Goal: Check status: Check status

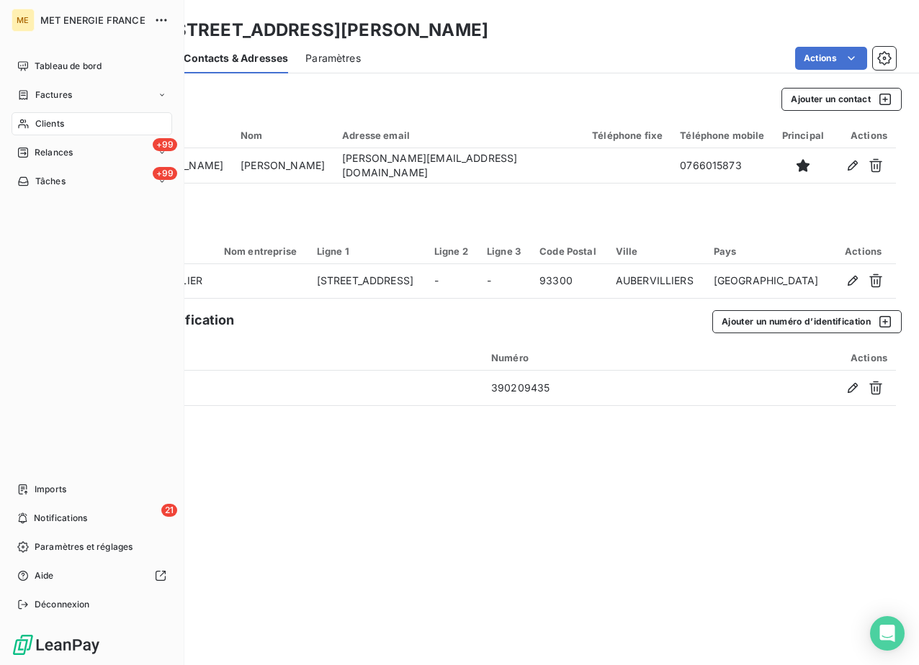
click at [71, 123] on div "Clients" at bounding box center [92, 123] width 161 height 23
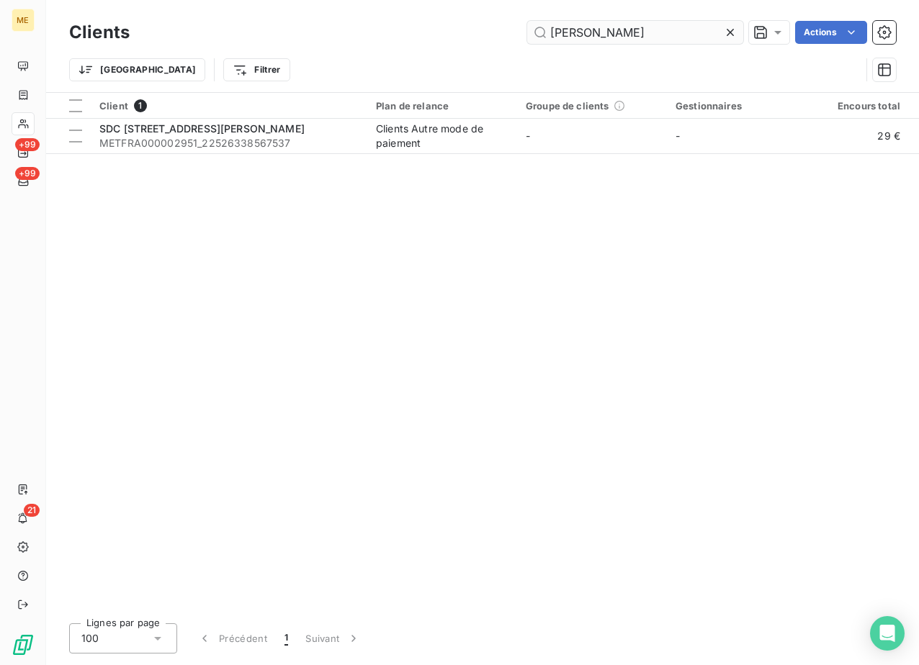
click at [654, 35] on input "[PERSON_NAME]" at bounding box center [635, 32] width 216 height 23
click at [652, 35] on input "[PERSON_NAME]" at bounding box center [635, 32] width 216 height 23
click at [651, 35] on input "[PERSON_NAME]" at bounding box center [635, 32] width 216 height 23
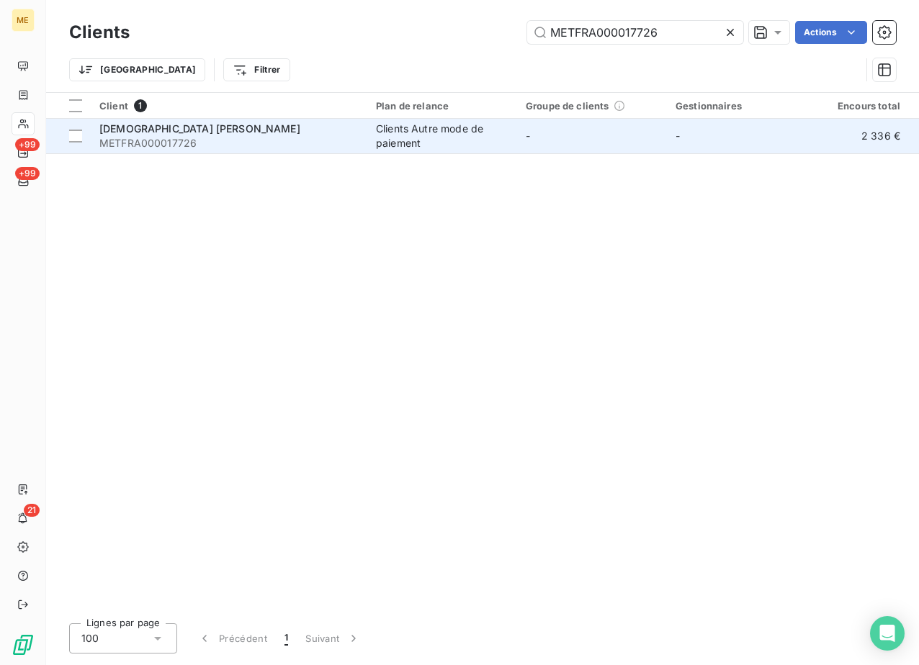
type input "METFRA000017726"
click at [238, 132] on span "[DEMOGRAPHIC_DATA] [PERSON_NAME]" at bounding box center [199, 128] width 201 height 12
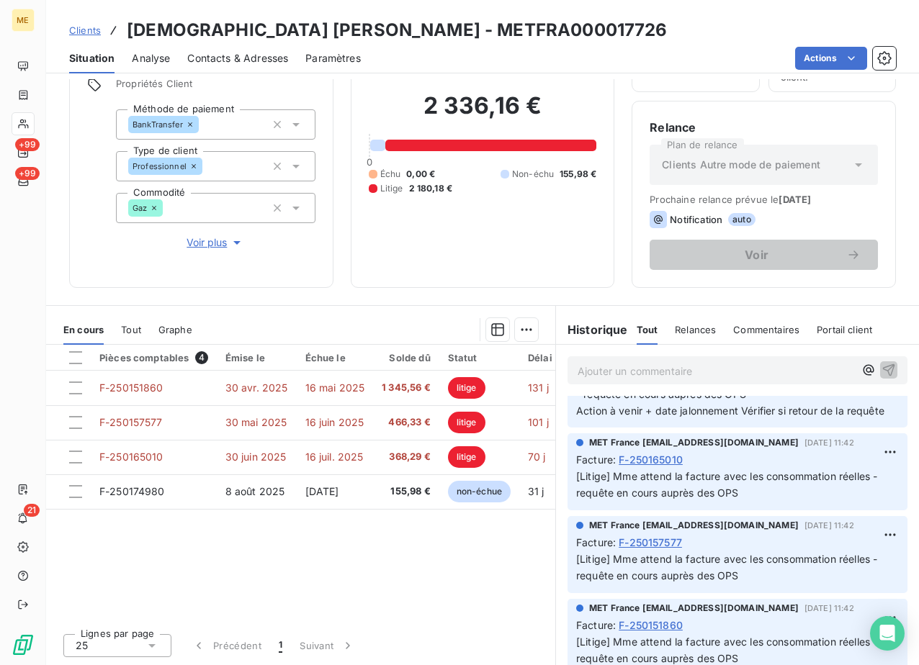
scroll to position [2519, 0]
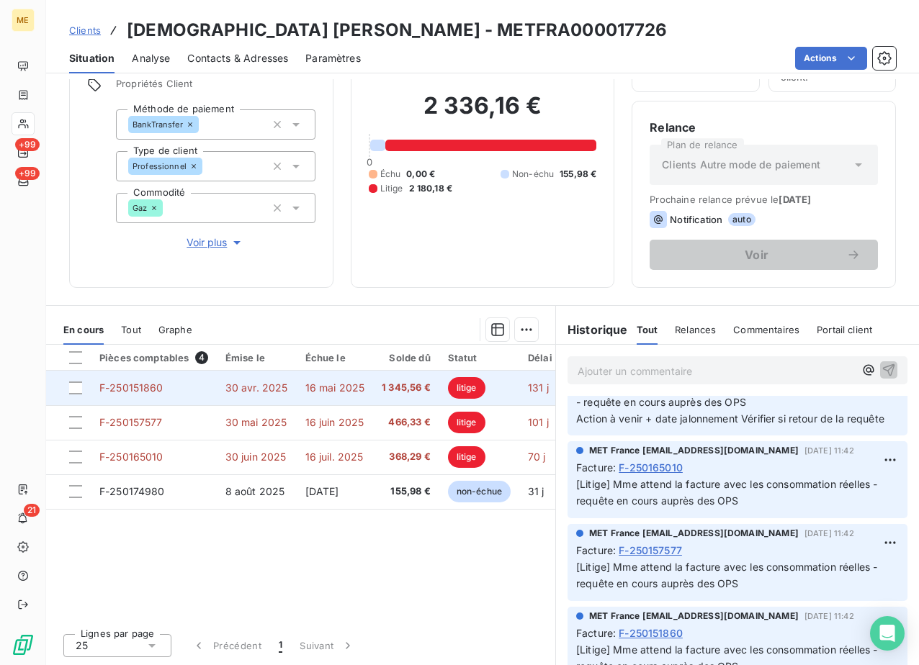
click at [168, 384] on td "F-250151860" at bounding box center [154, 388] width 126 height 35
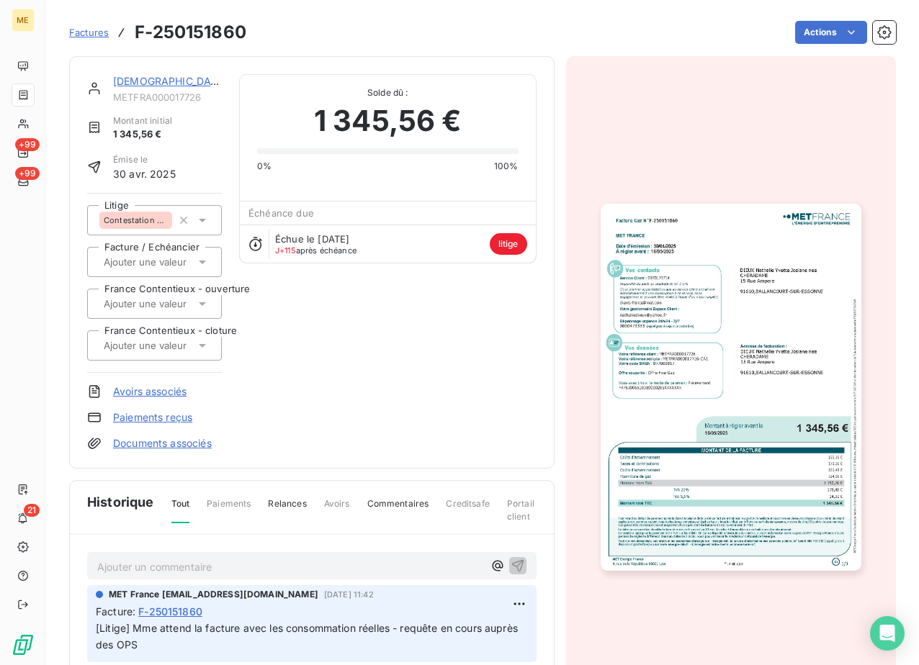
click at [700, 325] on img "button" at bounding box center [730, 388] width 261 height 368
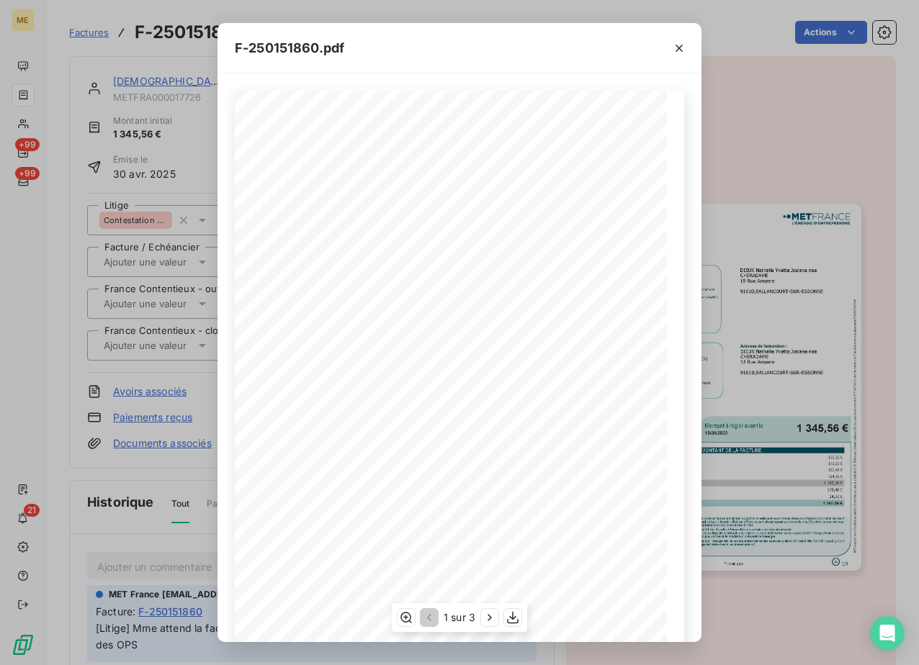
scroll to position [95, 0]
click at [106, 204] on div "F-250151860.pdf Facture Gaz N° F-250151860 MET Energie France [STREET_ADDRESS] …" at bounding box center [459, 332] width 919 height 665
click at [686, 50] on button "button" at bounding box center [678, 48] width 23 height 23
click at [682, 50] on icon "button" at bounding box center [678, 48] width 7 height 7
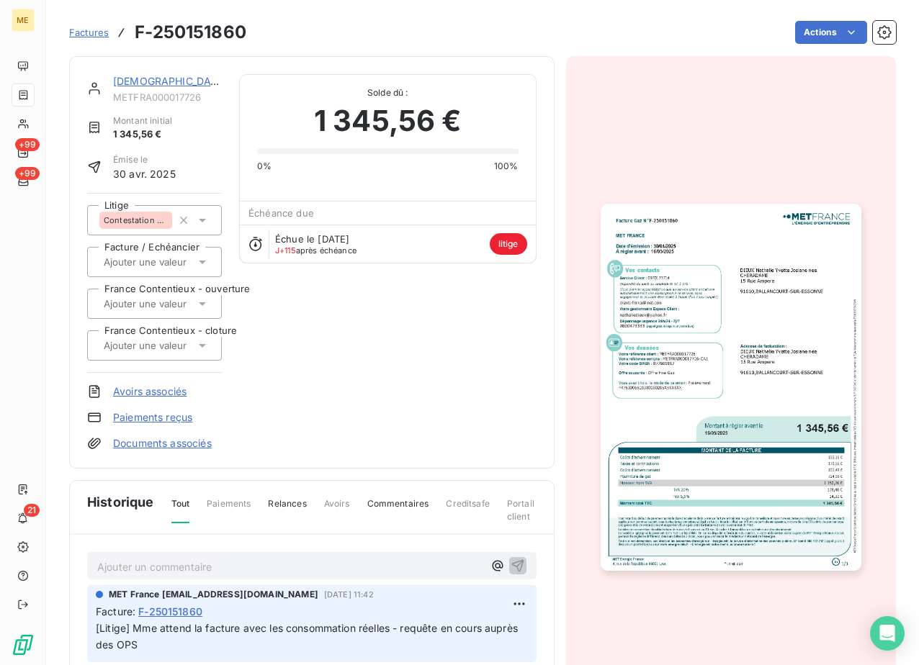
click at [160, 86] on link "[DEMOGRAPHIC_DATA] [PERSON_NAME]" at bounding box center [214, 81] width 202 height 12
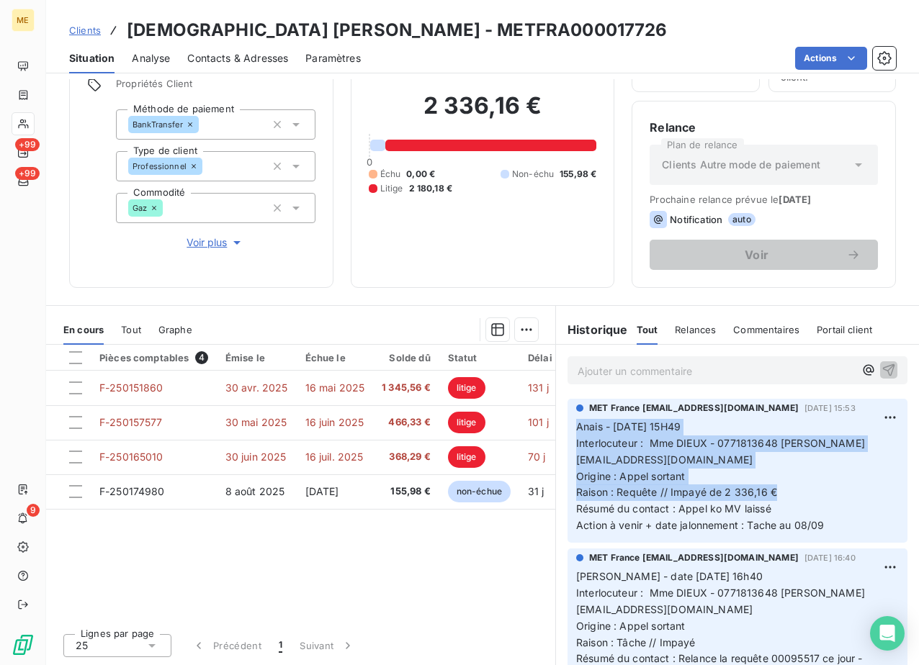
drag, startPoint x: 768, startPoint y: 497, endPoint x: 549, endPoint y: 416, distance: 233.2
click at [556, 416] on div "MET France [EMAIL_ADDRESS][DOMAIN_NAME] [DATE] 15:53 Anais - [DATE] 15H49 Inter…" at bounding box center [737, 471] width 363 height 150
copy p "Anais - [DATE] 15H49 Interlocuteur : Mme DIEUX - 0771813648 [PERSON_NAME][EMAIL…"
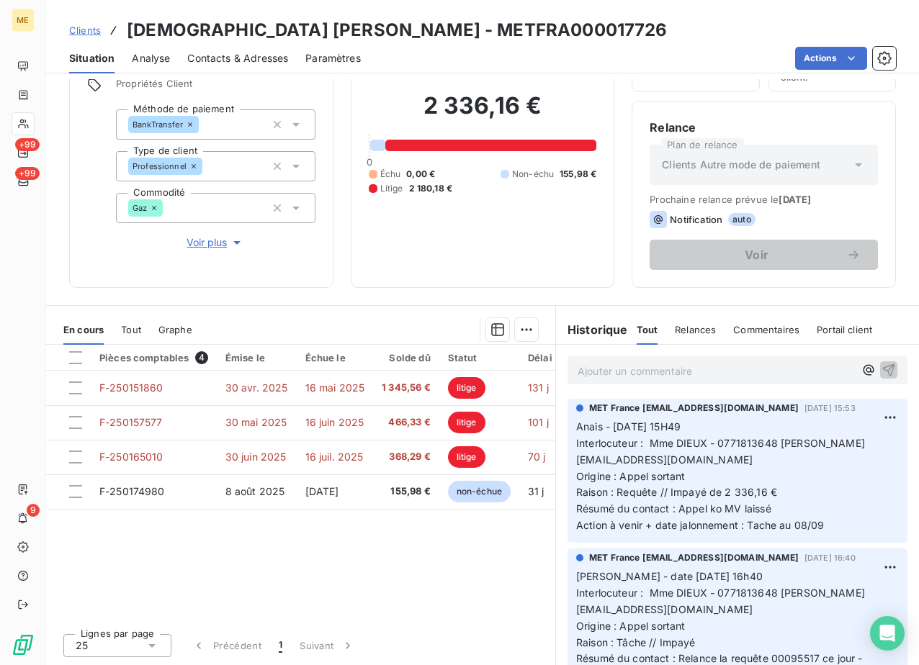
drag, startPoint x: 549, startPoint y: 416, endPoint x: 742, endPoint y: 364, distance: 200.0
click at [742, 364] on p "Ajouter un commentaire ﻿" at bounding box center [715, 371] width 276 height 18
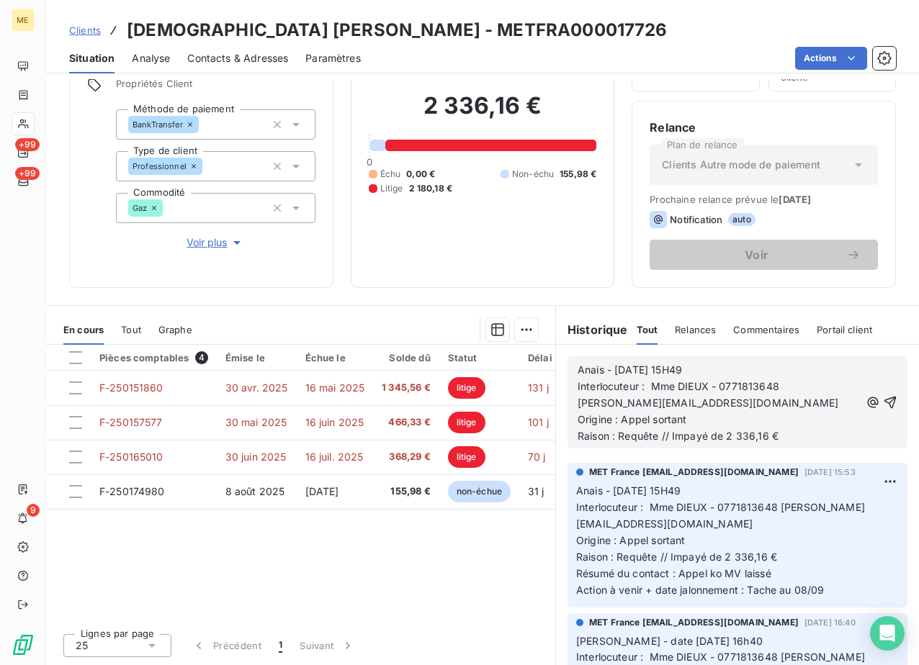
drag, startPoint x: 713, startPoint y: 373, endPoint x: 608, endPoint y: 371, distance: 105.8
click at [608, 371] on p "Anais - [DATE] 15H49" at bounding box center [718, 370] width 282 height 17
drag, startPoint x: 687, startPoint y: 423, endPoint x: 616, endPoint y: 415, distance: 71.1
click at [616, 415] on p "Origine : Appel sortant" at bounding box center [718, 420] width 282 height 17
click at [750, 418] on p "Origine : Mail entrant interaction" at bounding box center [718, 420] width 282 height 17
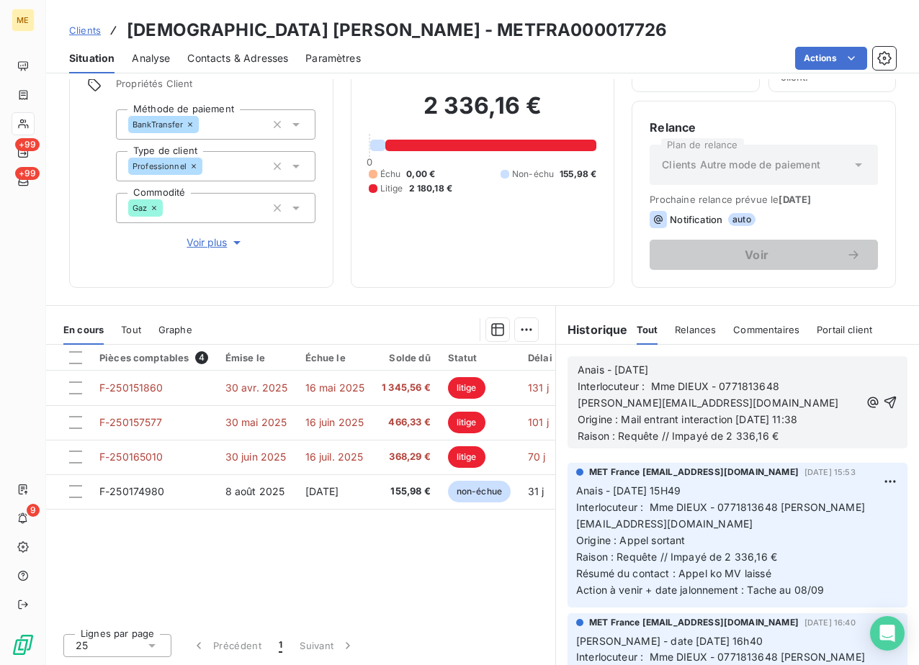
click at [799, 438] on p "Raison : Requête // Impayé de 2 336,16 €" at bounding box center [718, 436] width 282 height 17
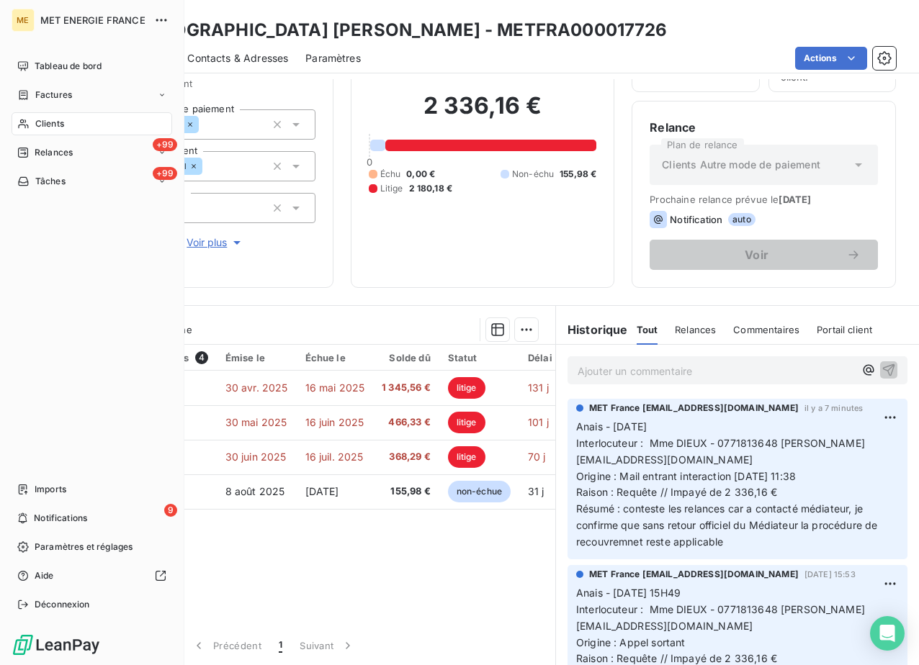
click at [266, 592] on div "Pièces comptables 4 Émise le Échue le Solde dû Statut Délai Retard France Conte…" at bounding box center [300, 483] width 509 height 277
click at [60, 121] on span "Clients" at bounding box center [49, 123] width 29 height 13
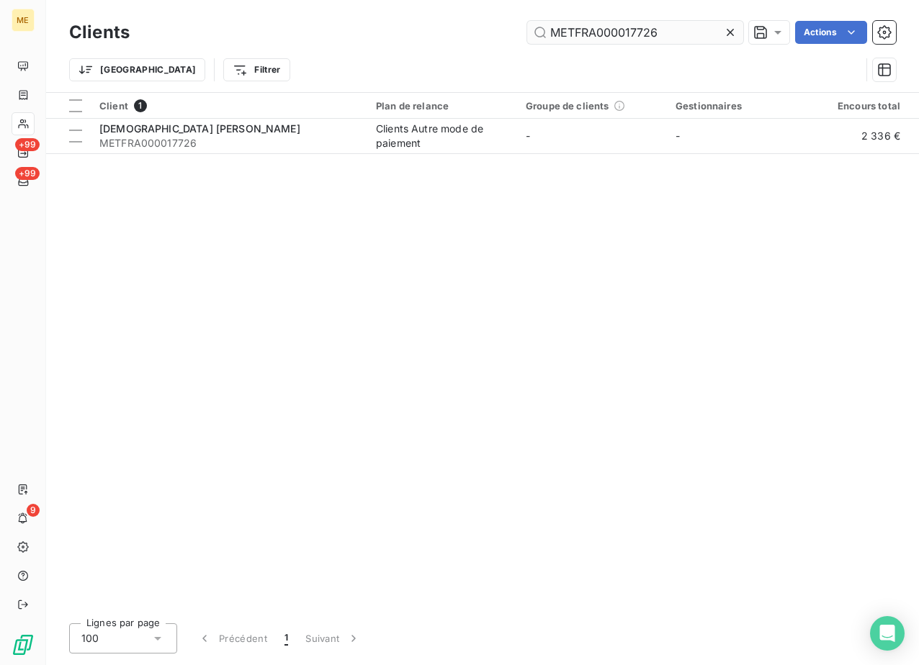
click at [592, 26] on input "METFRA000017726" at bounding box center [635, 32] width 216 height 23
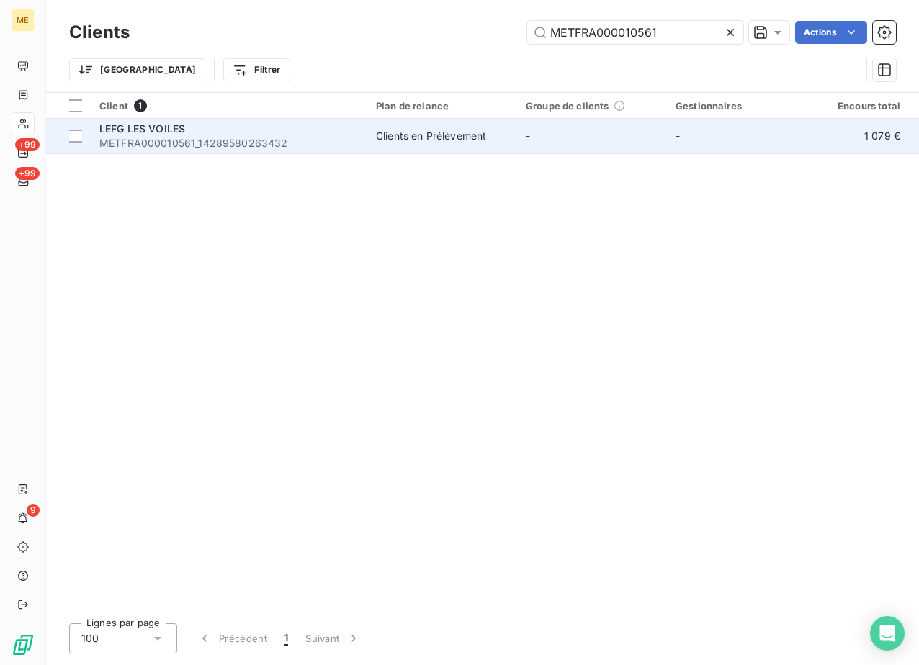
type input "METFRA000010561"
click at [161, 135] on div "LEFG LES VOILES" at bounding box center [228, 129] width 259 height 14
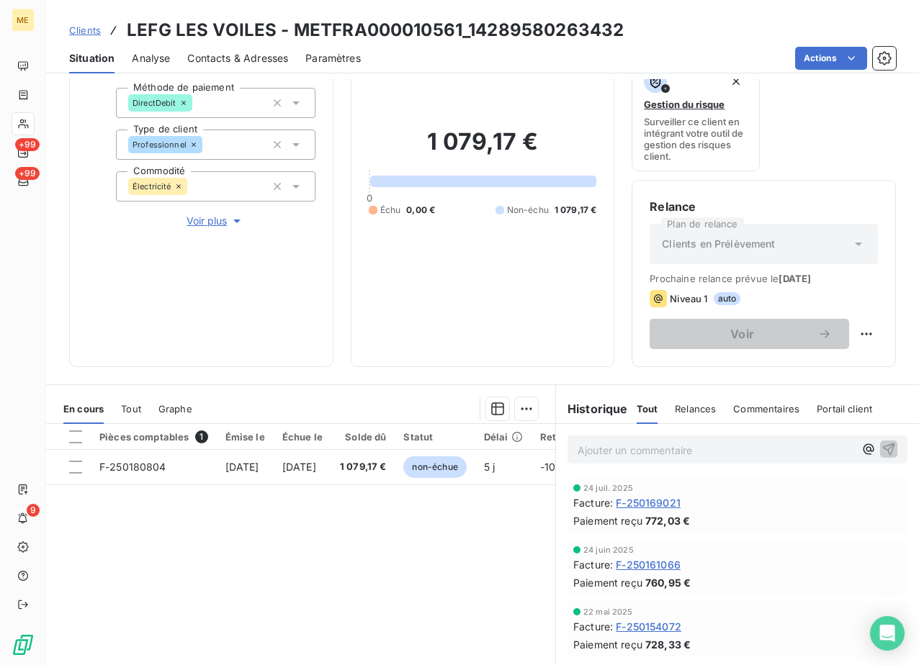
scroll to position [207, 0]
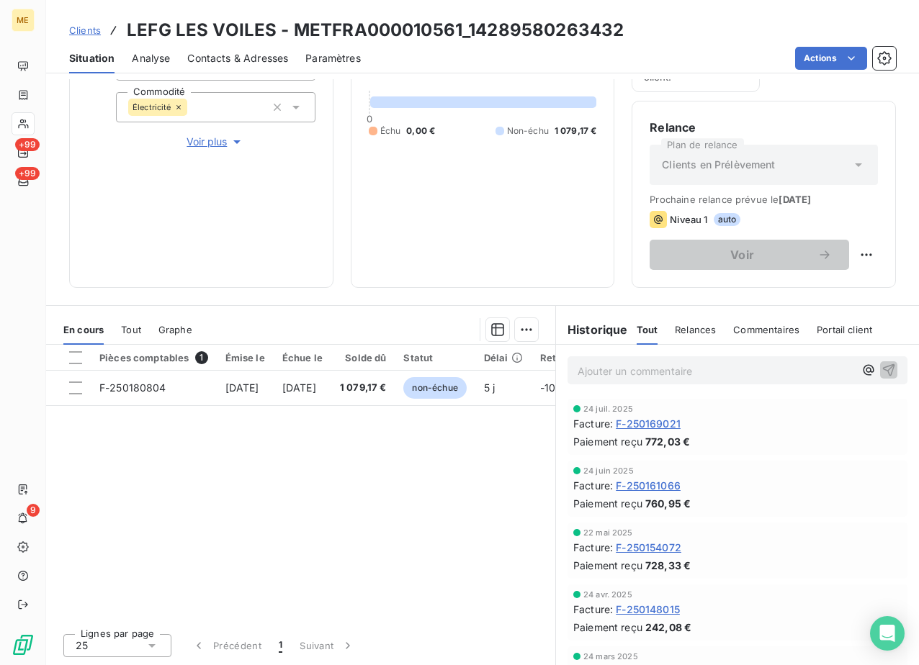
click at [209, 221] on div "Informations client Gestionnaires Aucun Propriétés Client Méthode de paiement D…" at bounding box center [201, 84] width 264 height 407
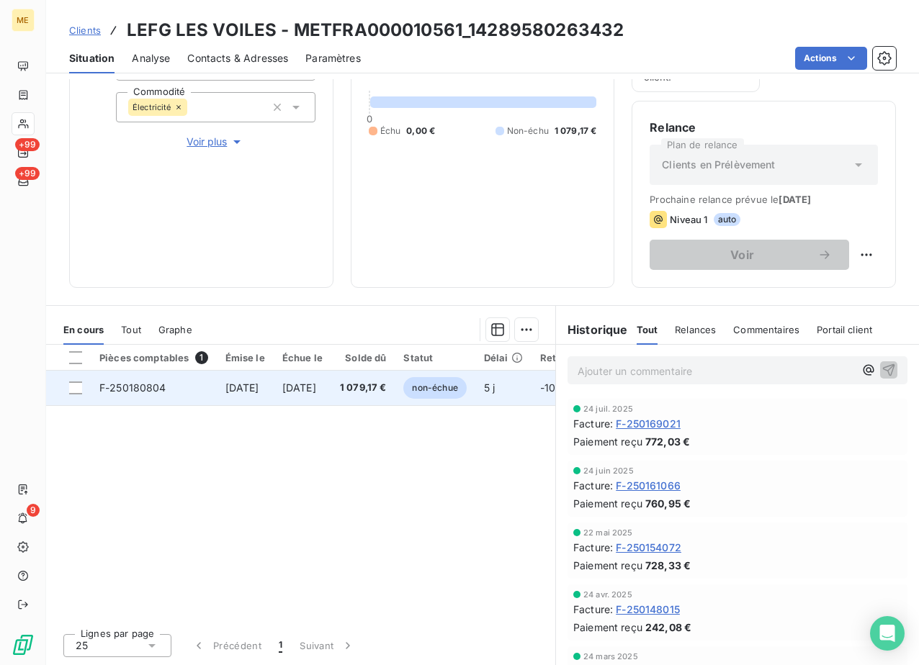
click at [299, 389] on td "[DATE]" at bounding box center [303, 388] width 58 height 35
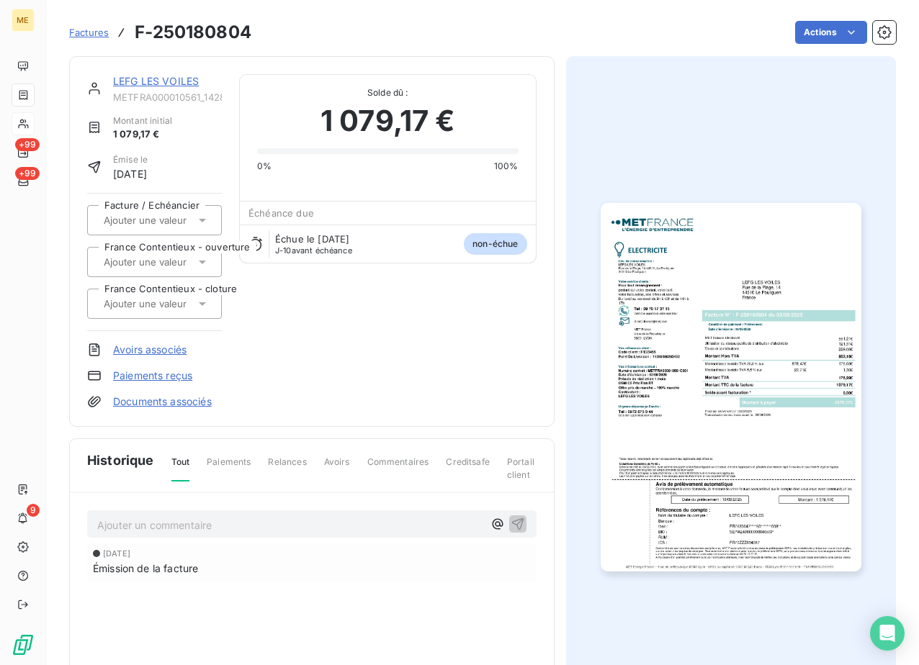
click at [756, 338] on img "button" at bounding box center [730, 387] width 261 height 368
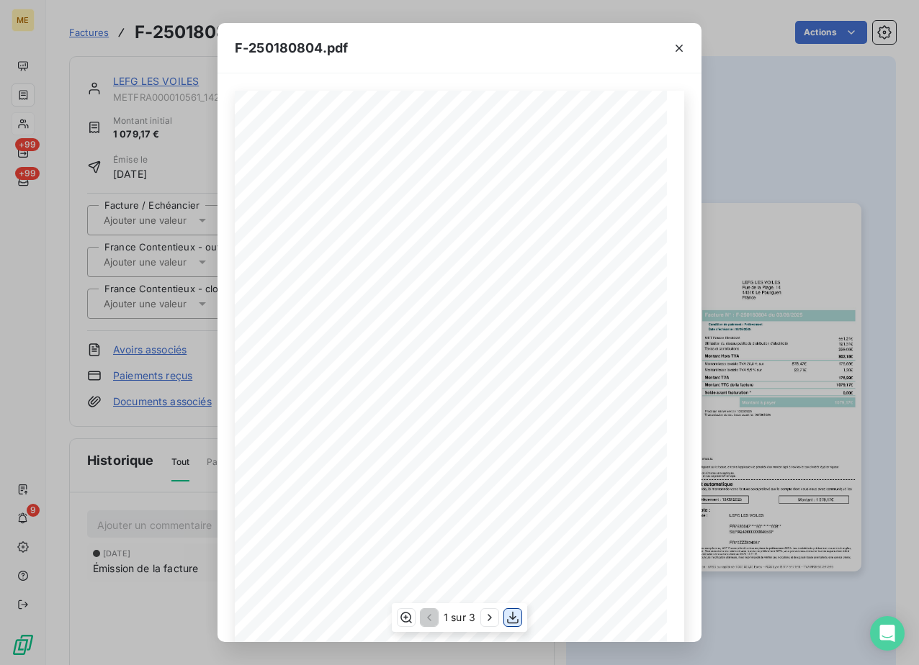
click at [516, 622] on icon "button" at bounding box center [512, 617] width 14 height 14
click at [124, 216] on div "F-250180804.pdf *Sous réserve, notamment, du bon encaissement des règlements dé…" at bounding box center [459, 332] width 919 height 665
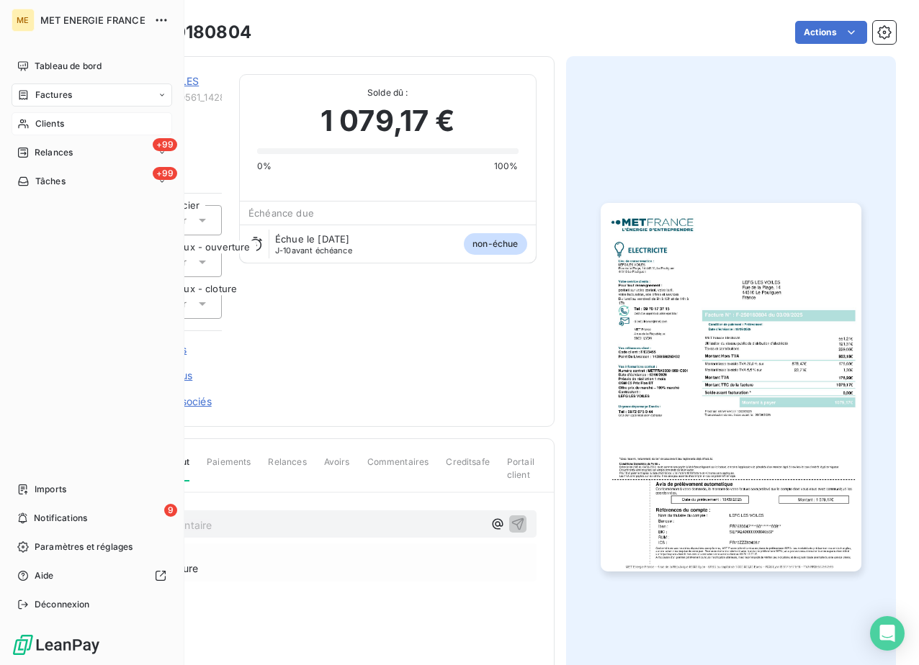
click at [22, 115] on div "Clients" at bounding box center [92, 123] width 161 height 23
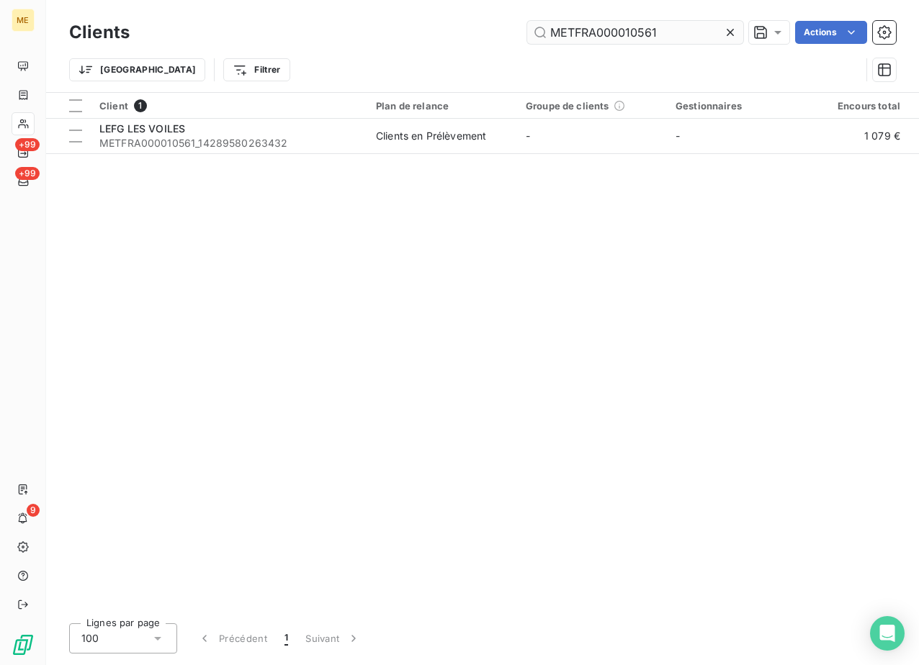
click at [612, 41] on input "METFRA000010561" at bounding box center [635, 32] width 216 height 23
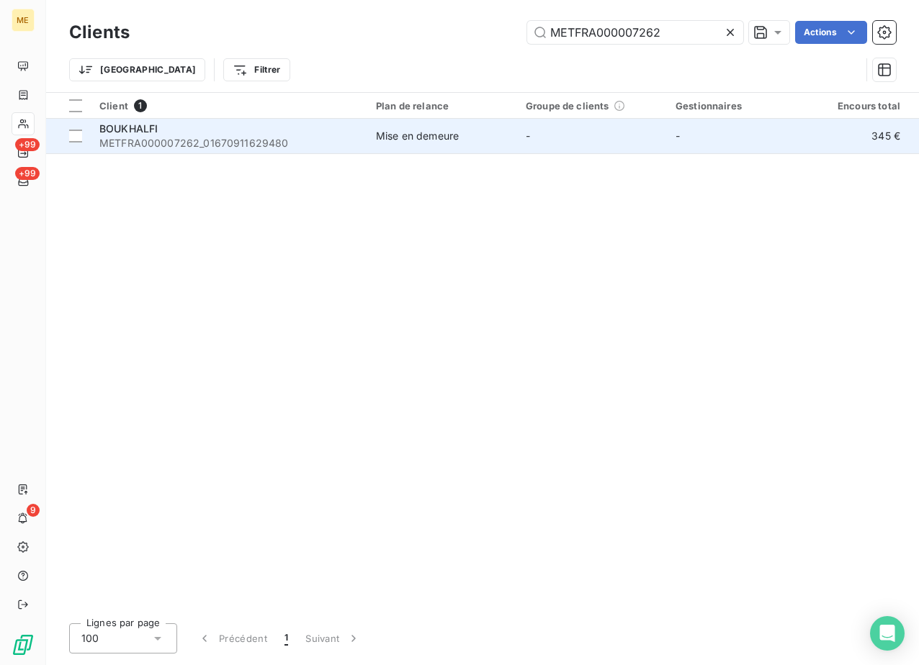
type input "METFRA000007262"
click at [119, 132] on span "BOUKHALFI" at bounding box center [128, 128] width 58 height 12
